Goal: Transaction & Acquisition: Purchase product/service

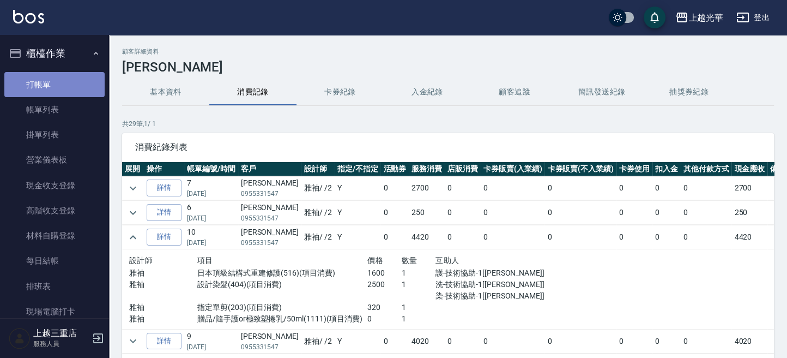
click at [65, 84] on link "打帳單" at bounding box center [54, 84] width 100 height 25
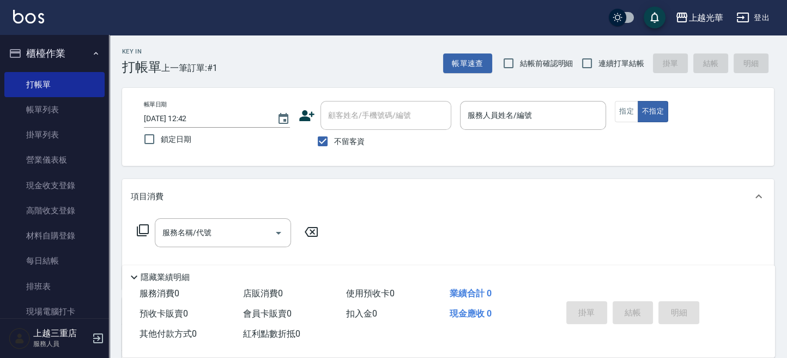
click at [714, 93] on div "帳單日期 [DATE] 12:42 鎖定日期 顧客姓名/手機號碼/編號 顧客姓名/手機號碼/編號 不留客資 服務人員姓名/編號 服務人員姓名/編號 指定 不指定" at bounding box center [448, 127] width 652 height 78
drag, startPoint x: 601, startPoint y: 64, endPoint x: 562, endPoint y: 112, distance: 61.6
click at [599, 66] on span "連續打單結帳" at bounding box center [621, 63] width 46 height 11
click at [598, 66] on input "連續打單結帳" at bounding box center [587, 63] width 23 height 23
checkbox input "true"
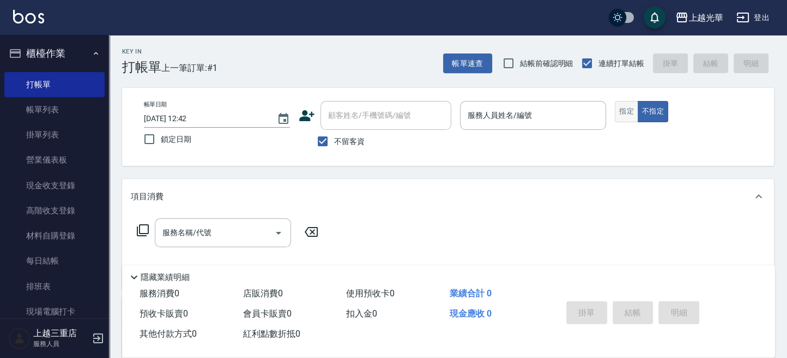
drag, startPoint x: 561, startPoint y: 113, endPoint x: 621, endPoint y: 119, distance: 60.3
click at [566, 115] on input "服務人員姓名/編號" at bounding box center [533, 115] width 136 height 19
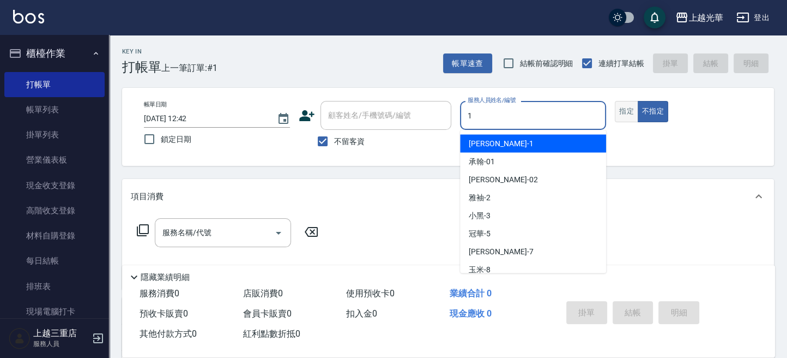
type input "1"
type button "false"
type input "小[PERSON_NAME]-1"
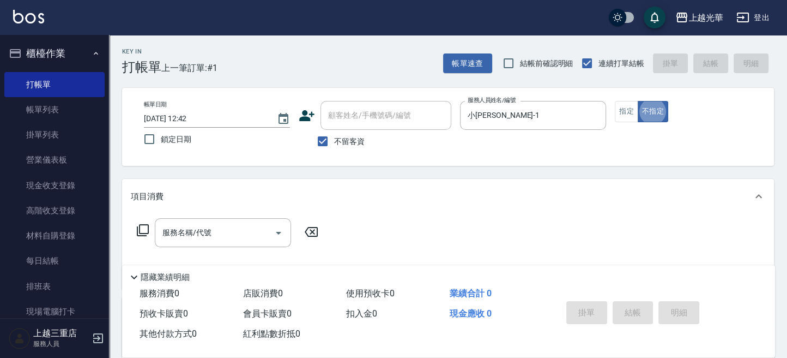
drag, startPoint x: 626, startPoint y: 115, endPoint x: 561, endPoint y: 139, distance: 68.6
click at [620, 116] on button "指定" at bounding box center [626, 111] width 23 height 21
click at [229, 239] on input "服務名稱/代號" at bounding box center [215, 232] width 110 height 19
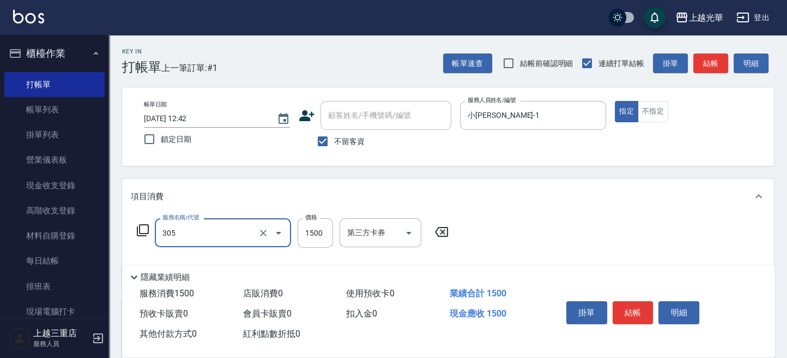
type input "設計燙髮1500(305)"
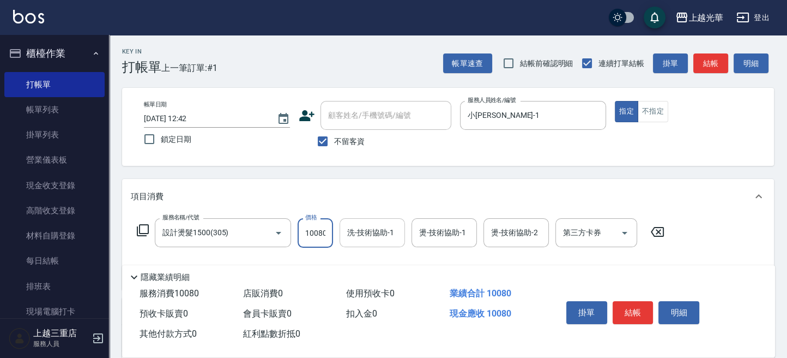
scroll to position [0, 1]
click at [373, 235] on input "洗-技術協助-1" at bounding box center [372, 232] width 56 height 19
click at [317, 235] on input "10080" at bounding box center [315, 232] width 35 height 29
type input "1080"
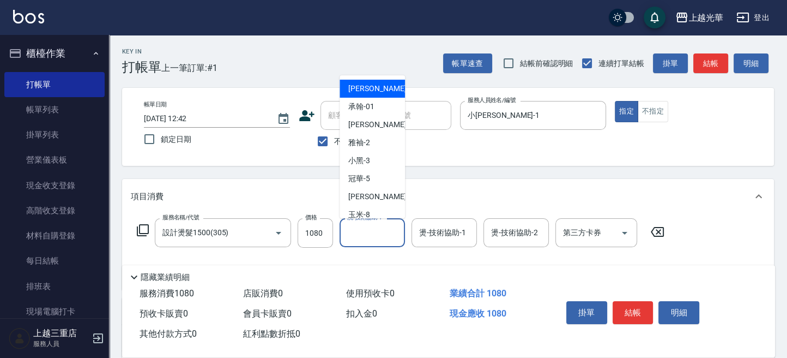
click at [366, 233] on input "洗-技術協助-1" at bounding box center [372, 232] width 56 height 19
type input "小[PERSON_NAME]-1"
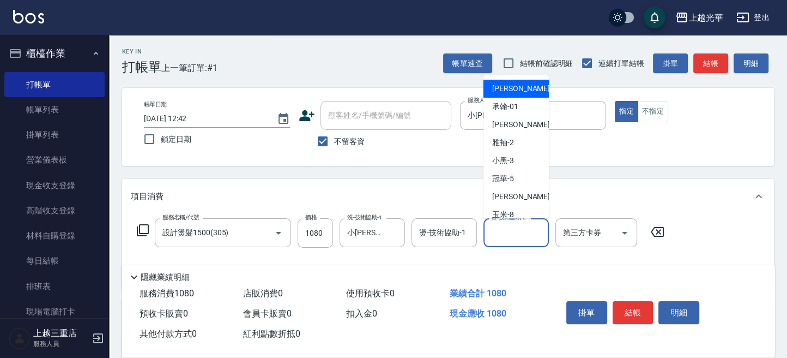
click at [497, 223] on div "燙-技術協助-2 燙-技術協助-2" at bounding box center [515, 232] width 65 height 29
type input "小[PERSON_NAME]-1"
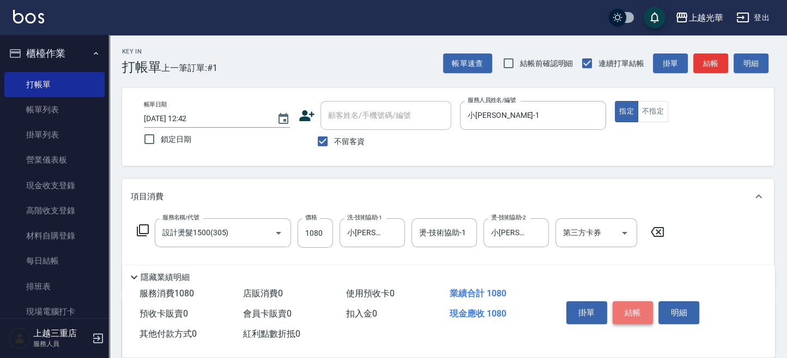
click at [630, 310] on button "結帳" at bounding box center [633, 312] width 41 height 23
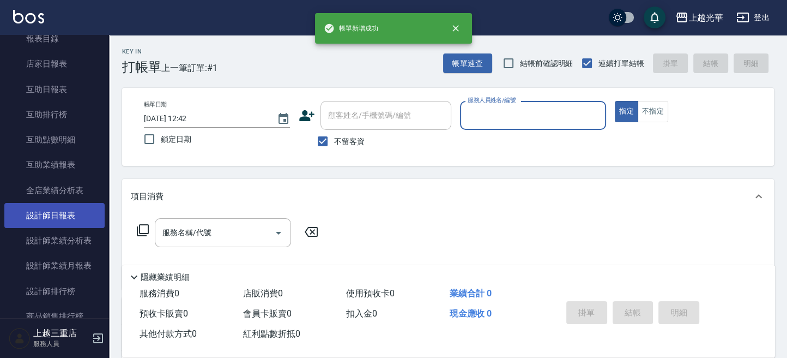
scroll to position [363, 0]
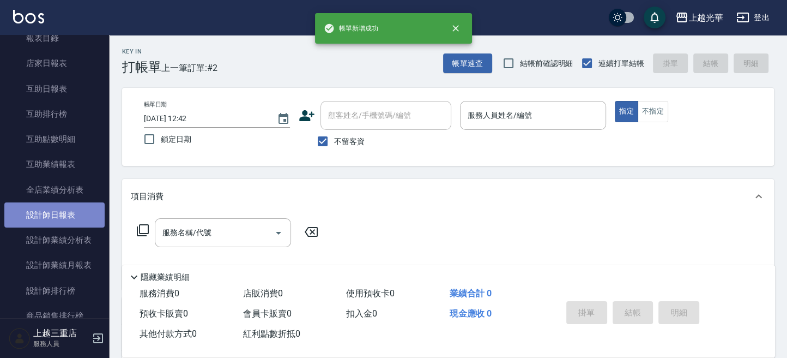
click at [58, 220] on link "設計師日報表" at bounding box center [54, 214] width 100 height 25
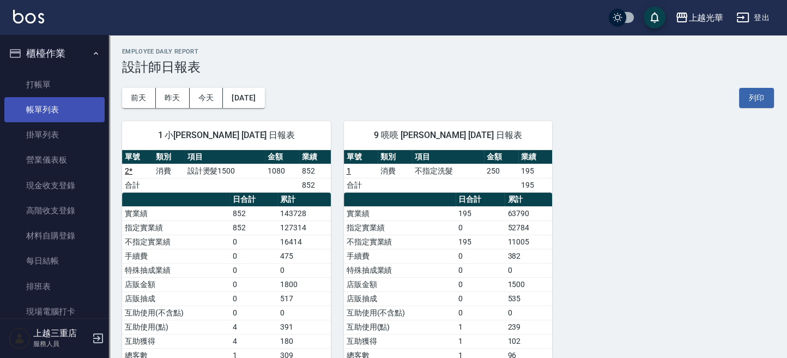
click at [50, 115] on link "帳單列表" at bounding box center [54, 109] width 100 height 25
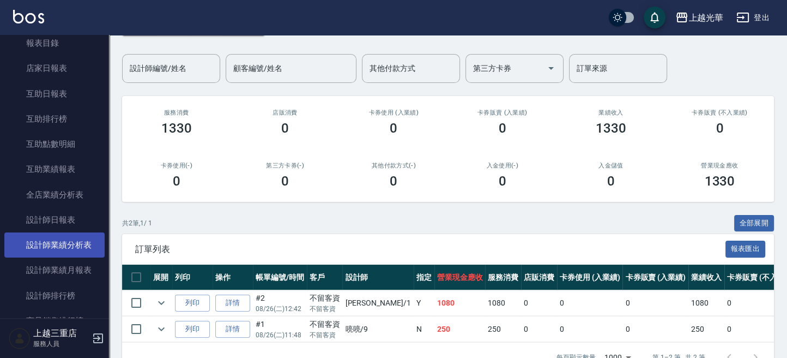
scroll to position [363, 0]
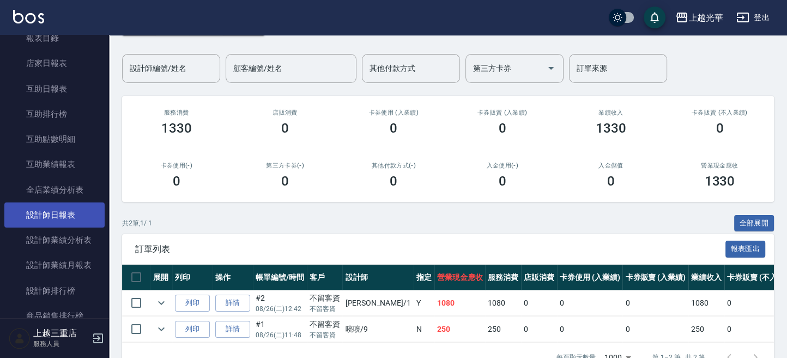
click at [86, 219] on link "設計師日報表" at bounding box center [54, 214] width 100 height 25
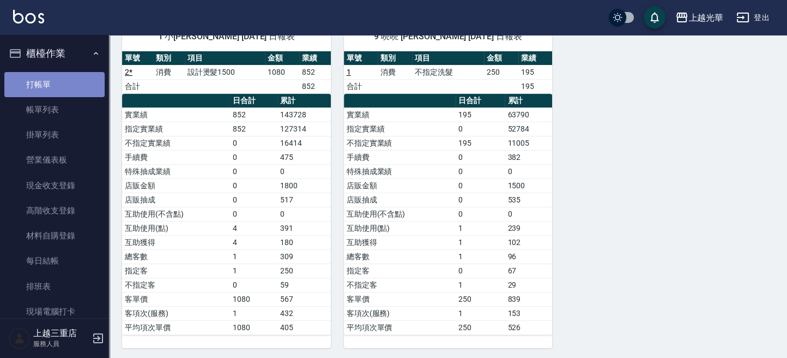
click at [54, 92] on link "打帳單" at bounding box center [54, 84] width 100 height 25
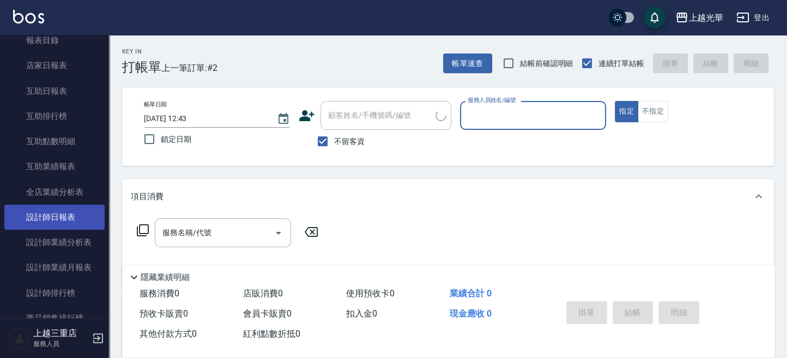
scroll to position [363, 0]
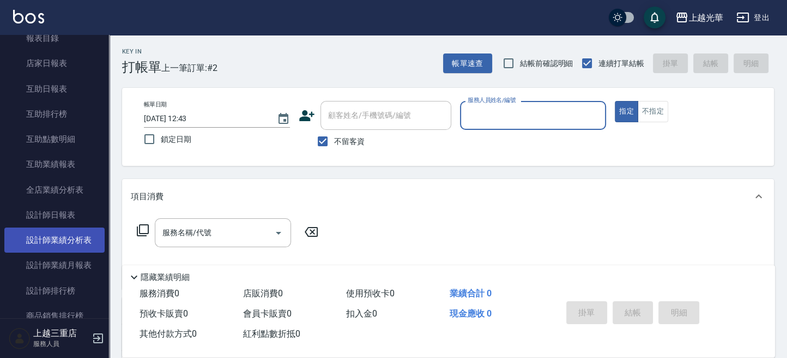
click at [90, 233] on link "設計師業績分析表" at bounding box center [54, 239] width 100 height 25
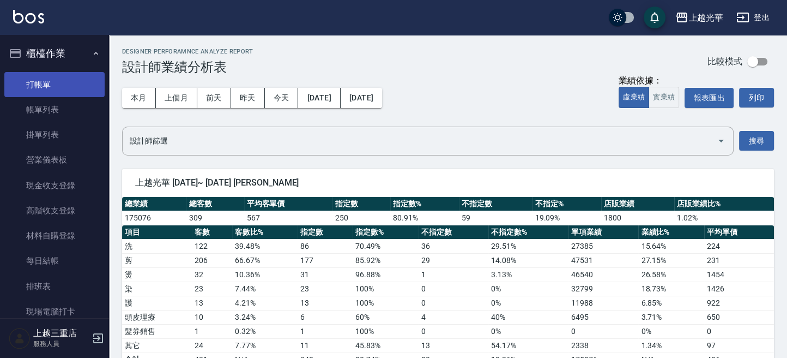
click at [54, 88] on link "打帳單" at bounding box center [54, 84] width 100 height 25
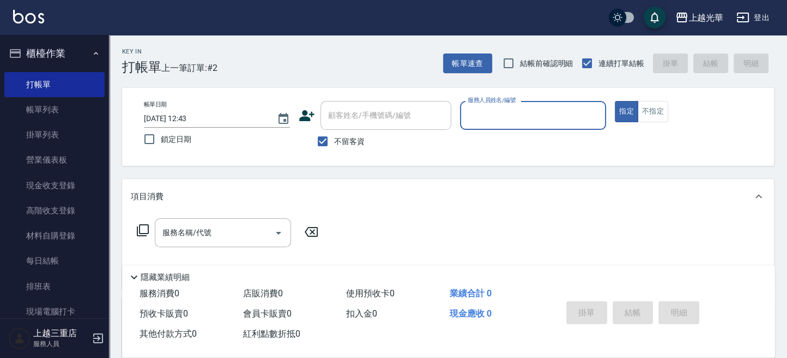
click at [632, 135] on div "帳單日期 [DATE] 12:43 鎖定日期 顧客姓名/手機號碼/編號 顧客姓名/手機號碼/編號 不留客資 服務人員姓名/編號 服務人員姓名/編號 指定 不指定" at bounding box center [448, 127] width 626 height 52
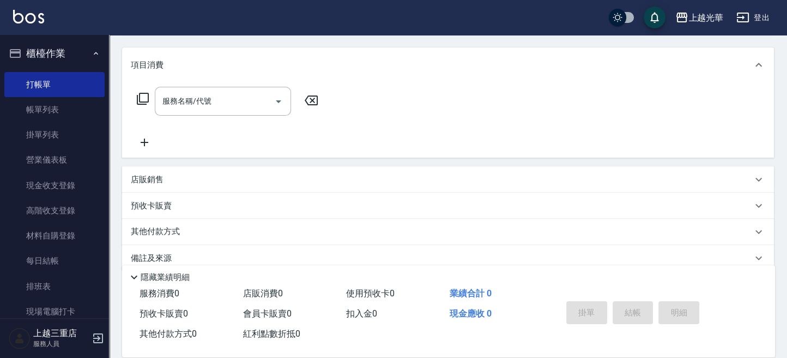
scroll to position [148, 0]
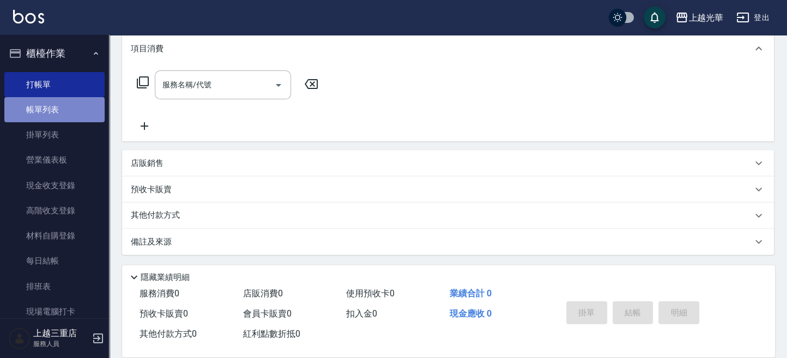
click at [75, 117] on link "帳單列表" at bounding box center [54, 109] width 100 height 25
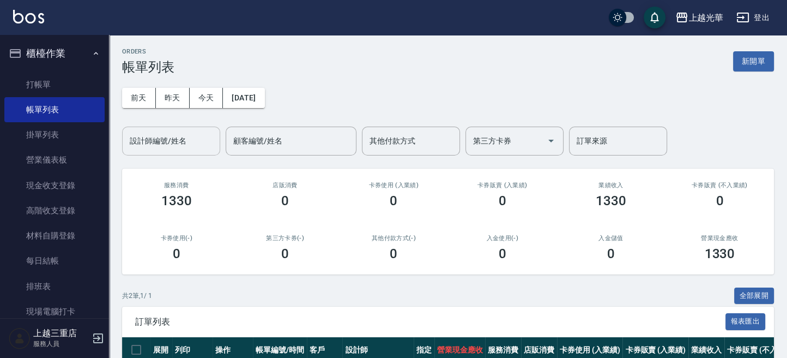
click at [195, 126] on div "設計師編號/姓名" at bounding box center [171, 140] width 98 height 29
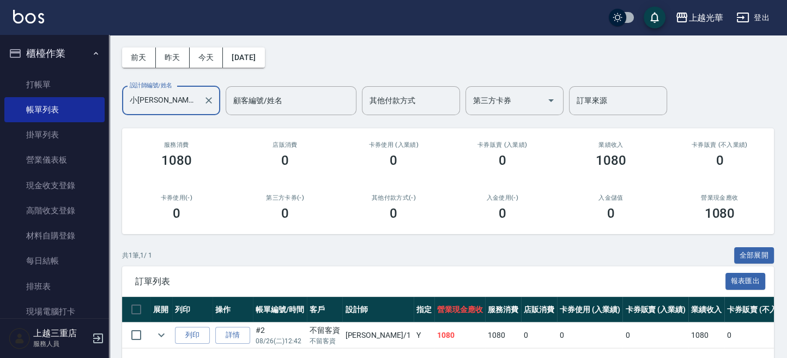
scroll to position [83, 0]
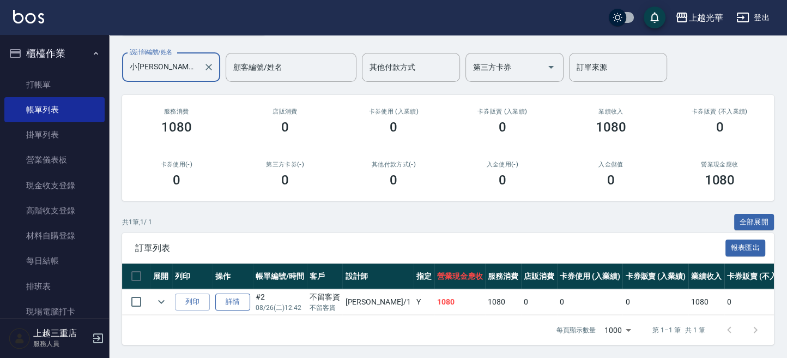
type input "小[PERSON_NAME]-1"
click at [245, 293] on link "詳情" at bounding box center [232, 301] width 35 height 17
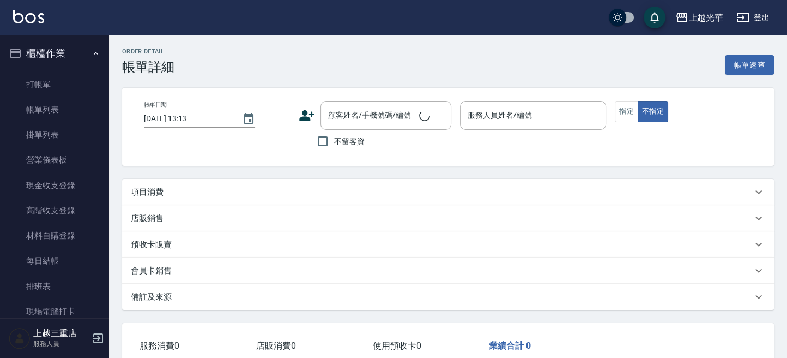
type input "[DATE] 12:42"
checkbox input "true"
type input "小[PERSON_NAME]-1"
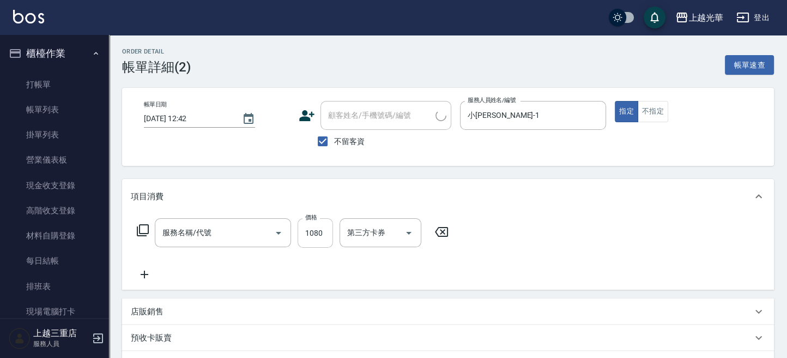
type input "設計燙髮1500(305)"
drag, startPoint x: 306, startPoint y: 234, endPoint x: 295, endPoint y: 234, distance: 10.4
click at [306, 234] on input "1080" at bounding box center [315, 232] width 35 height 29
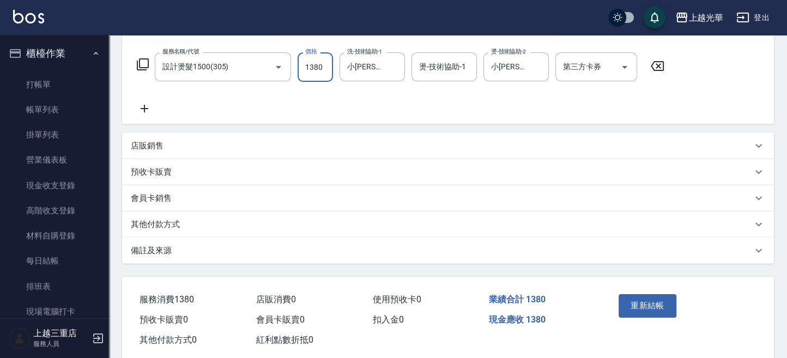
scroll to position [187, 0]
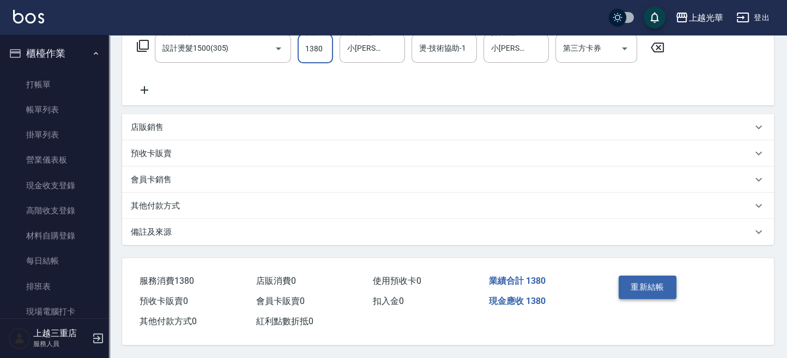
type input "1380"
click at [636, 289] on button "重新結帳" at bounding box center [648, 286] width 58 height 23
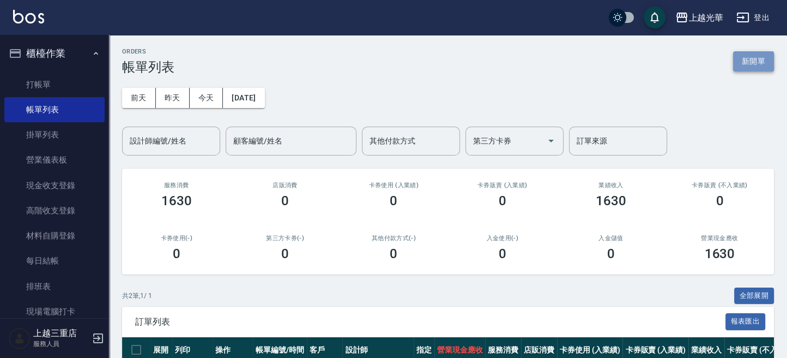
click at [743, 69] on button "新開單" at bounding box center [753, 61] width 41 height 20
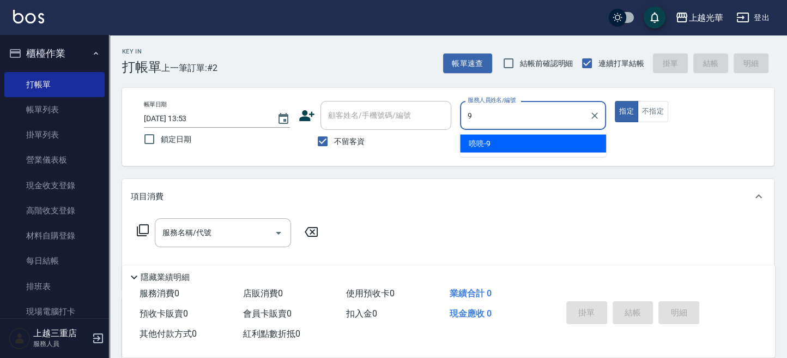
type input "喨喨-9"
type button "true"
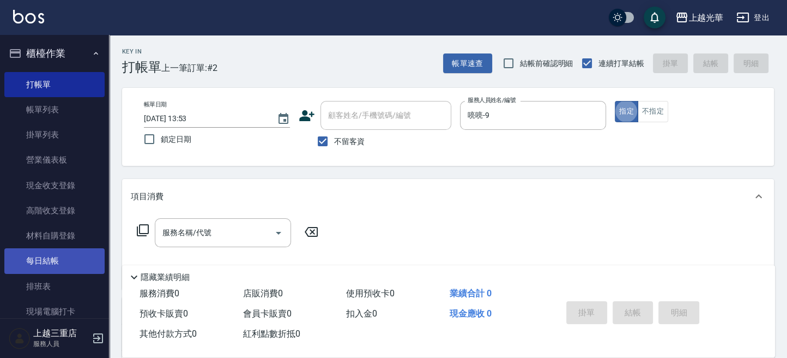
drag, startPoint x: 181, startPoint y: 240, endPoint x: 98, endPoint y: 251, distance: 84.0
click at [165, 243] on div "服務名稱/代號" at bounding box center [223, 232] width 136 height 29
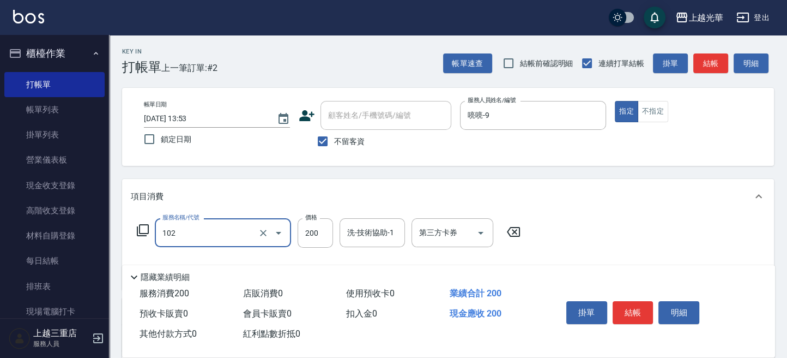
type input "指定洗髮(102)"
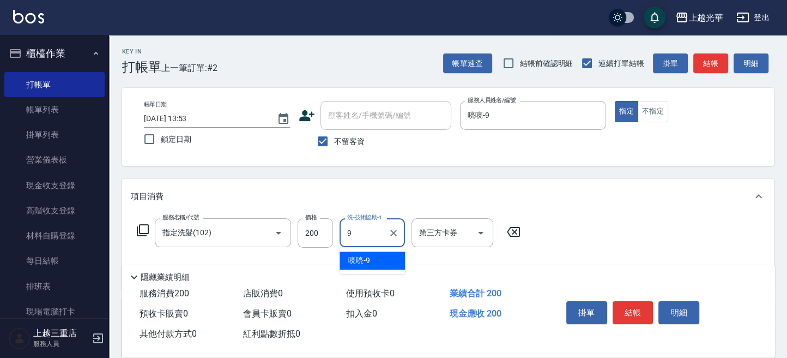
type input "喨喨-9"
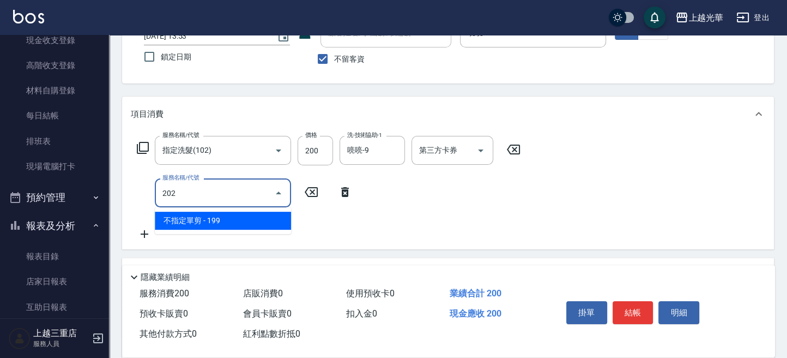
scroll to position [190, 0]
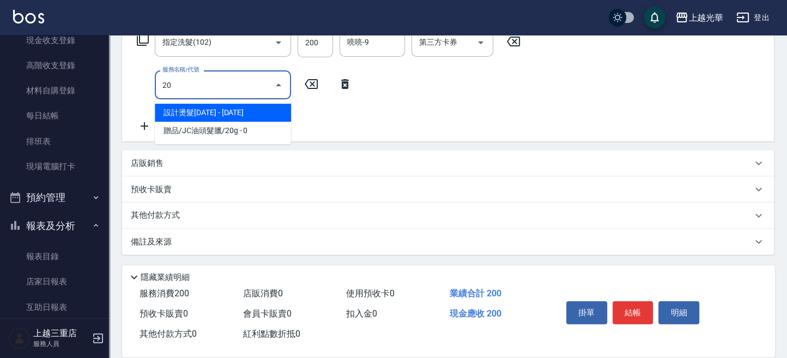
type input "2"
type input "潤絲(801)"
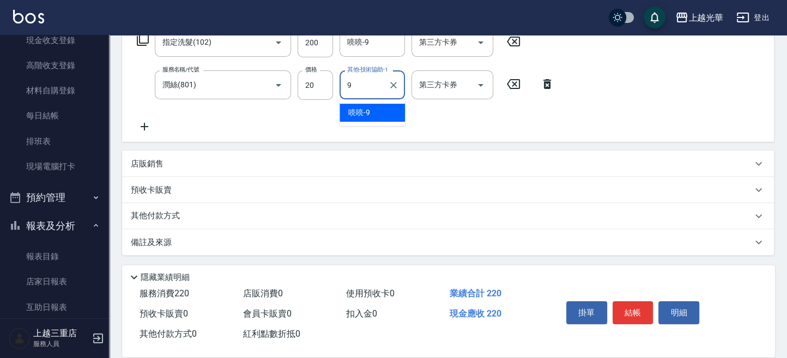
type input "喨喨-9"
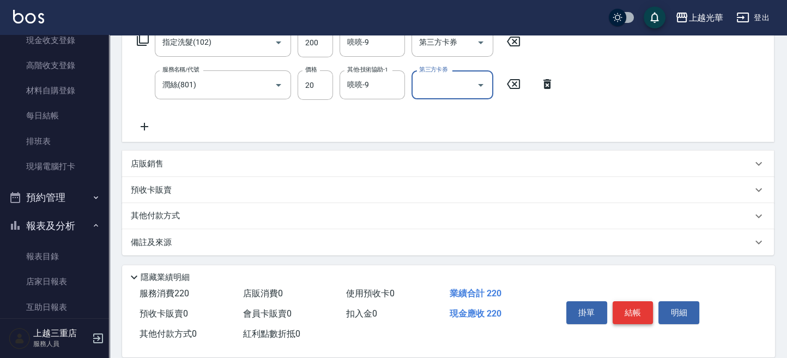
click at [637, 301] on button "結帳" at bounding box center [633, 312] width 41 height 23
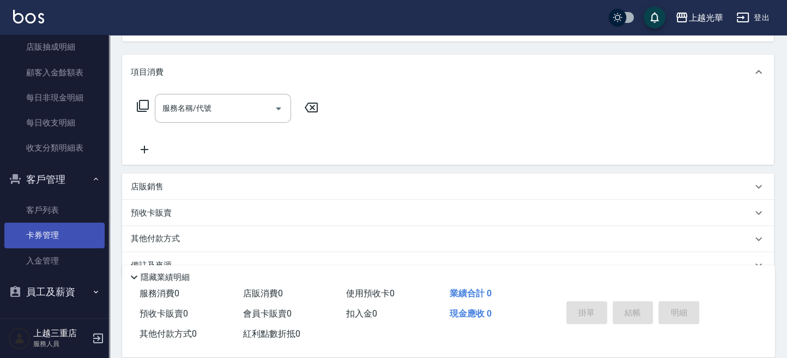
scroll to position [75, 0]
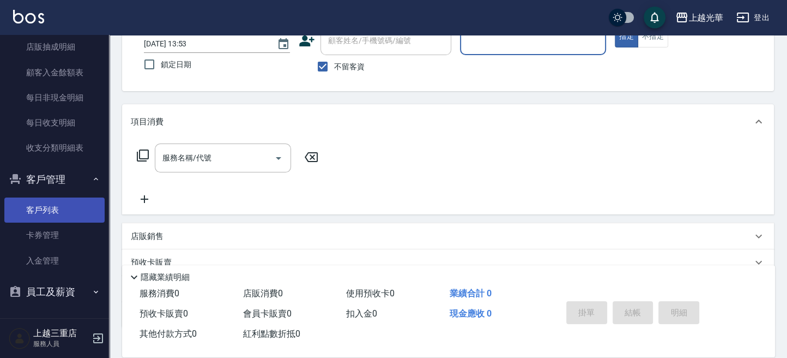
click at [88, 203] on link "客戶列表" at bounding box center [54, 209] width 100 height 25
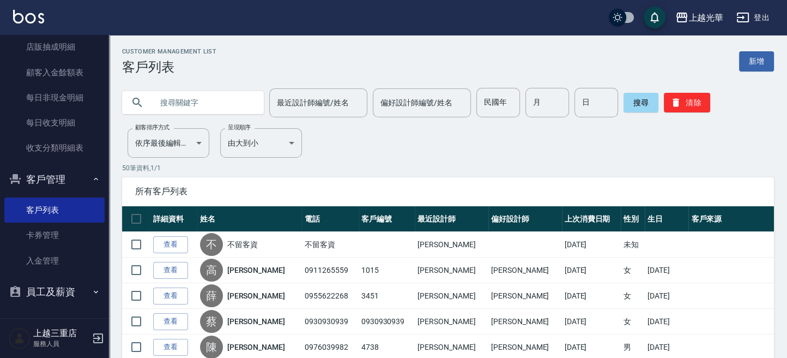
click at [166, 104] on input "text" at bounding box center [204, 102] width 102 height 29
type input "[PERSON_NAME]"
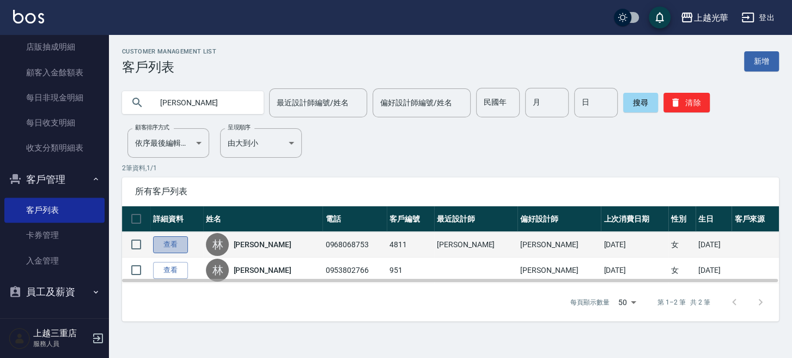
click at [173, 240] on link "查看" at bounding box center [170, 244] width 35 height 17
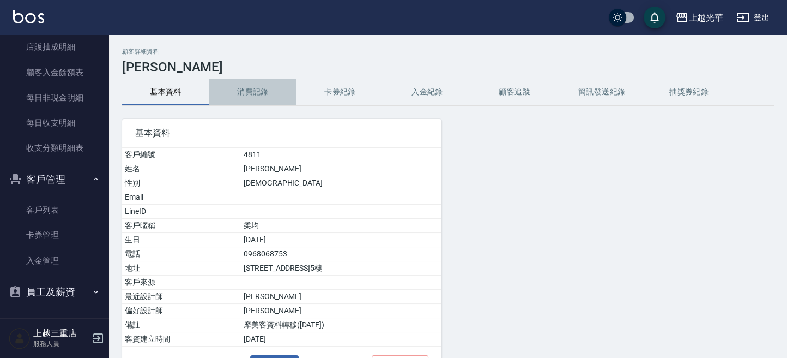
click at [248, 91] on button "消費記錄" at bounding box center [252, 92] width 87 height 26
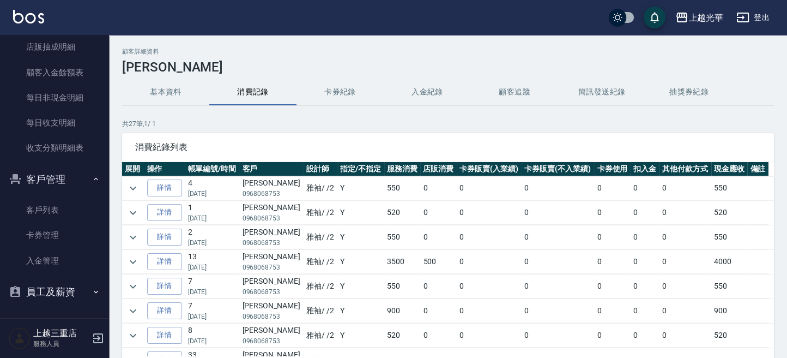
click at [22, 17] on img at bounding box center [28, 17] width 31 height 14
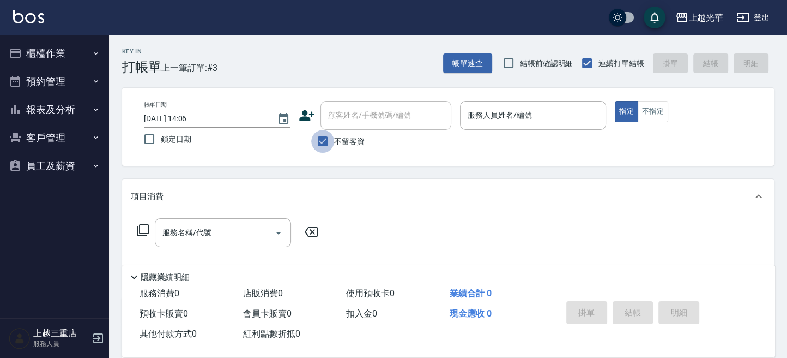
click at [328, 141] on input "不留客資" at bounding box center [322, 141] width 23 height 23
checkbox input "false"
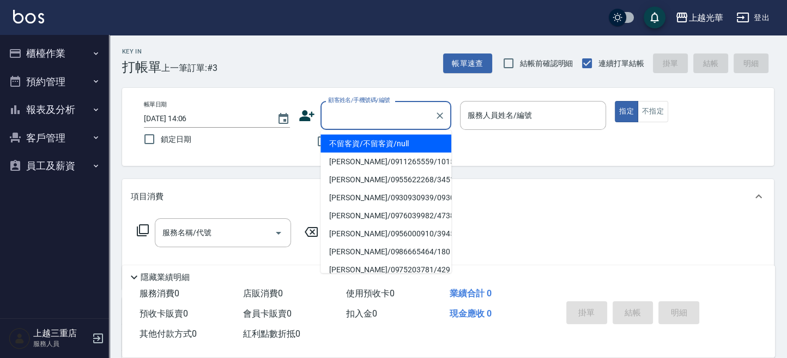
drag, startPoint x: 352, startPoint y: 123, endPoint x: 786, endPoint y: 227, distance: 446.8
click at [419, 141] on body "上越光華 登出 櫃檯作業 打帳單 帳單列表 掛單列表 營業儀表板 現金收支登錄 高階收支登錄 材料自購登錄 每日結帳 排班表 現場電腦打卡 預約管理 預約管理…" at bounding box center [393, 265] width 787 height 531
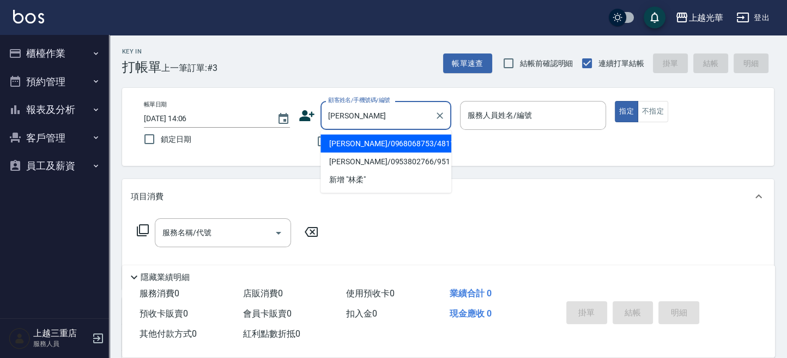
click at [402, 144] on li "[PERSON_NAME]/0968068753/4811" at bounding box center [385, 143] width 131 height 18
type input "[PERSON_NAME]/0968068753/4811"
type input "雅袖-2"
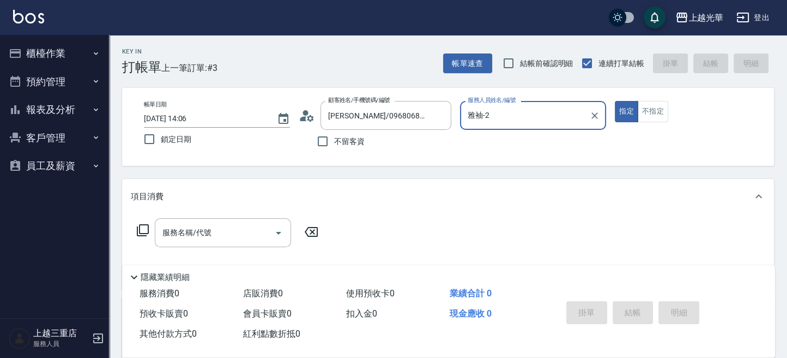
scroll to position [72, 0]
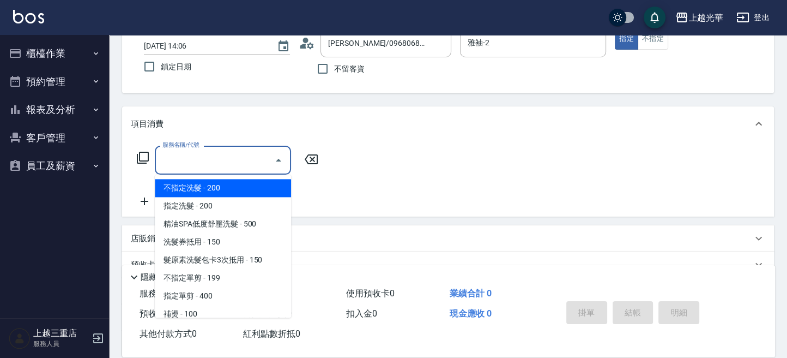
click at [179, 161] on input "服務名稱/代號" at bounding box center [215, 159] width 110 height 19
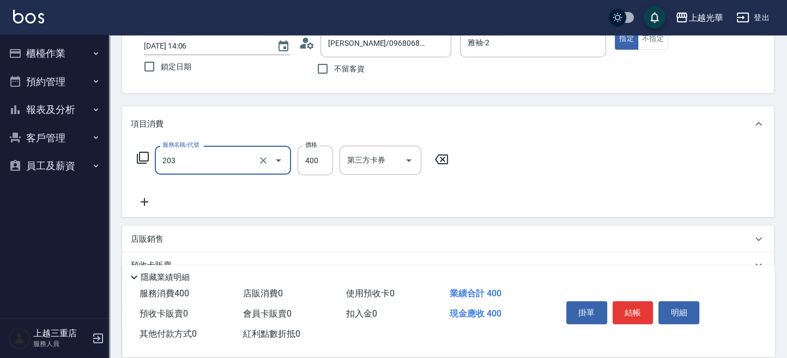
type input "指定單剪(203)"
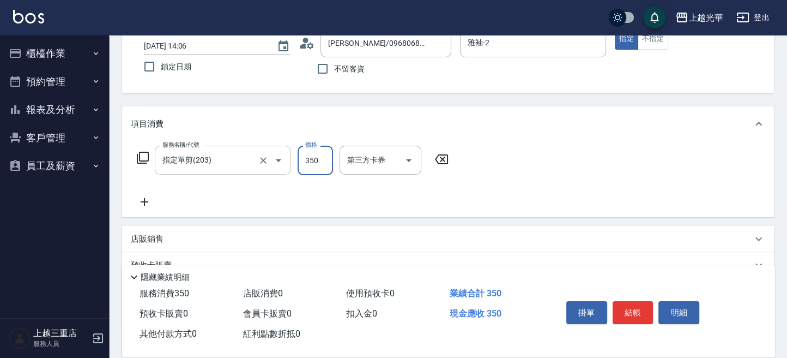
type input "350"
click at [142, 200] on icon at bounding box center [144, 201] width 27 height 13
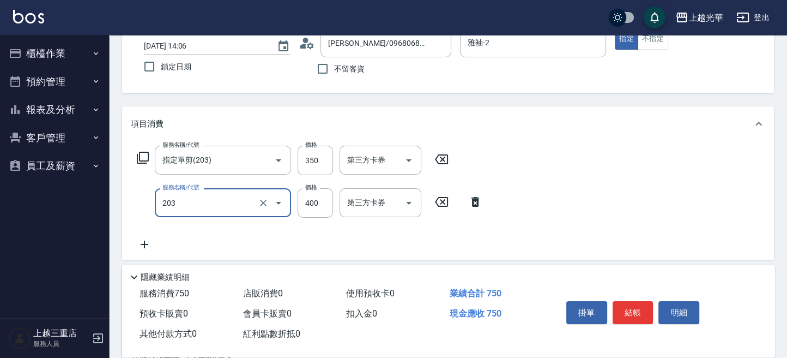
type input "指定單剪(203)"
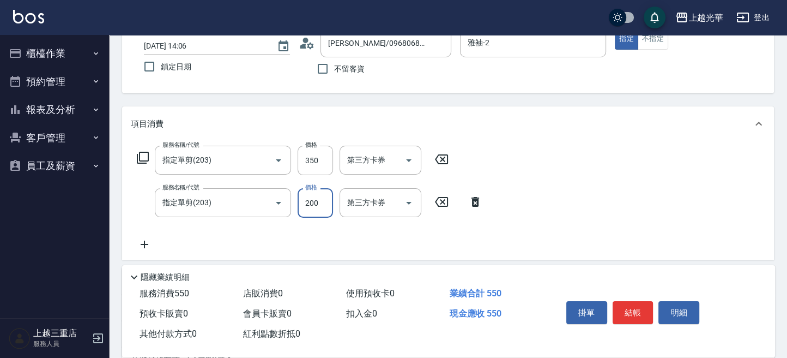
type input "200"
click at [645, 312] on button "結帳" at bounding box center [633, 312] width 41 height 23
